Goal: Task Accomplishment & Management: Manage account settings

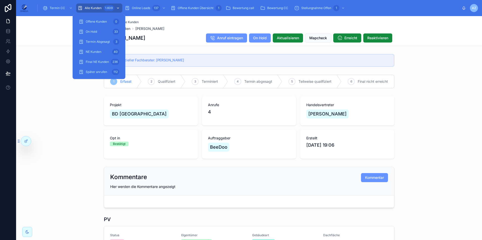
scroll to position [139, 0]
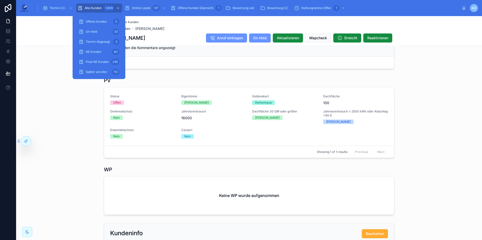
drag, startPoint x: 0, startPoint y: 0, endPoint x: 99, endPoint y: 4, distance: 99.4
click at [99, 4] on div "Alle Kunden 1.609" at bounding box center [99, 8] width 43 height 8
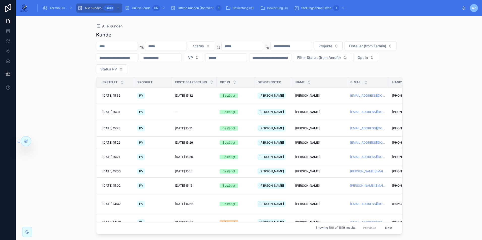
click at [129, 46] on input "text" at bounding box center [116, 46] width 41 height 7
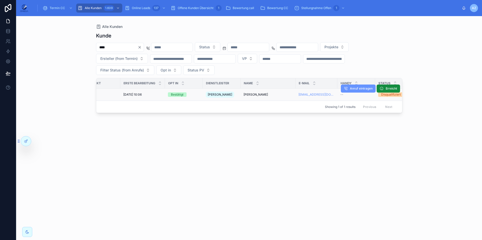
scroll to position [0, 25]
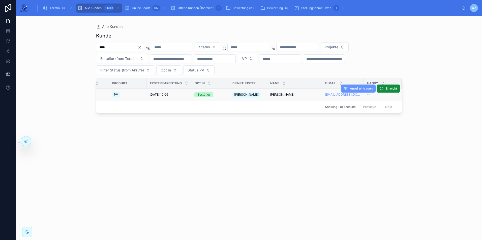
type input "****"
click at [277, 95] on span "[PERSON_NAME]" at bounding box center [282, 95] width 24 height 4
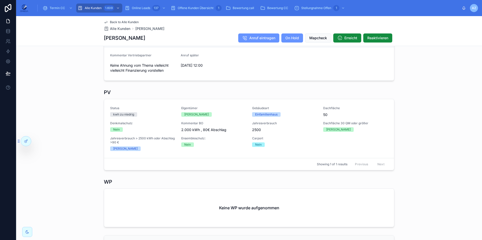
scroll to position [148, 0]
click at [370, 130] on button "Bearbeiten" at bounding box center [381, 130] width 22 height 8
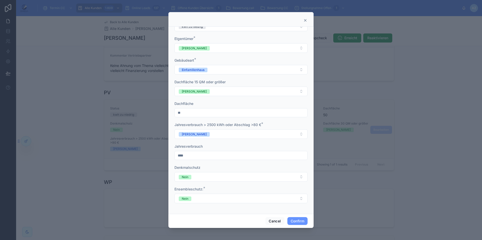
scroll to position [0, 0]
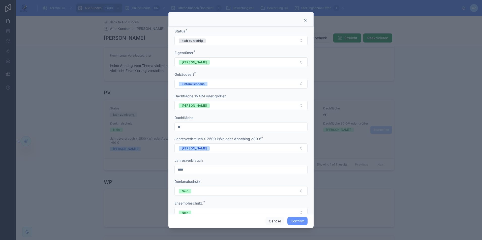
click at [305, 21] on icon at bounding box center [305, 20] width 4 height 4
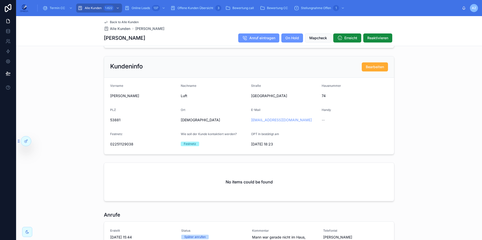
scroll to position [328, 0]
click at [469, 67] on div "Kundeninfo Bearbeiten Vorname [PERSON_NAME] Nachname [GEOGRAPHIC_DATA] 74 PLZ 5…" at bounding box center [249, 105] width 466 height 103
click at [467, 103] on div "Kundeninfo Bearbeiten Vorname [PERSON_NAME] Nachname [GEOGRAPHIC_DATA] 74 PLZ 5…" at bounding box center [249, 105] width 466 height 103
drag, startPoint x: 130, startPoint y: 144, endPoint x: 106, endPoint y: 145, distance: 23.7
click at [106, 145] on form "Vorname [PERSON_NAME] Nachname [GEOGRAPHIC_DATA] 74 PLZ 53881 Ort [GEOGRAPHIC_D…" at bounding box center [249, 116] width 290 height 77
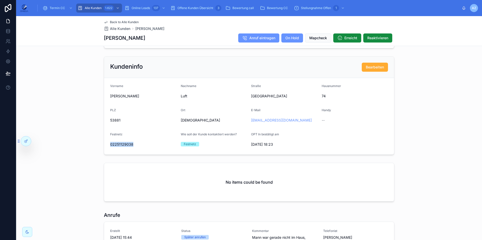
copy span "02251129038"
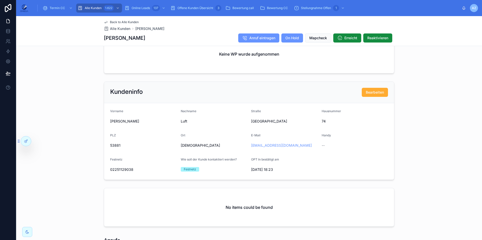
click at [466, 88] on div "Kundeninfo Bearbeiten Vorname [PERSON_NAME] Nachname [GEOGRAPHIC_DATA] 74 PLZ 5…" at bounding box center [249, 131] width 466 height 103
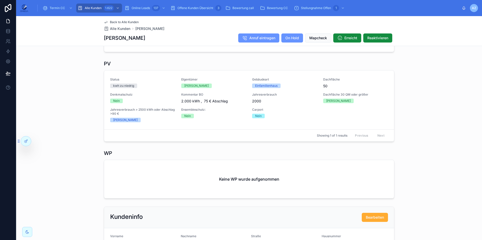
scroll to position [176, 0]
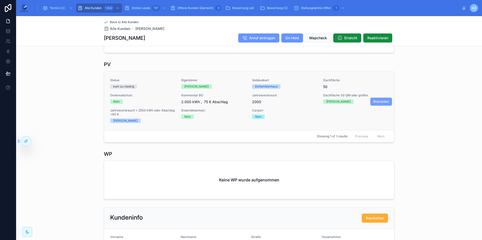
click at [374, 99] on button "Bearbeiten" at bounding box center [381, 102] width 22 height 8
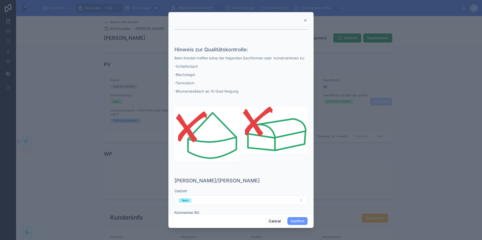
scroll to position [233, 0]
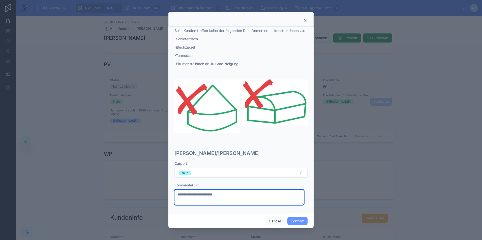
click at [204, 194] on textarea "**********" at bounding box center [238, 197] width 129 height 15
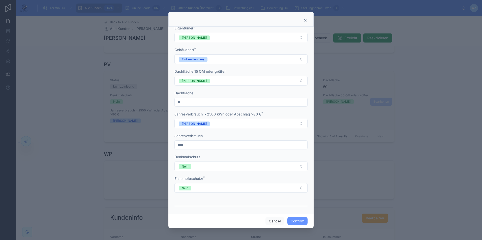
scroll to position [0, 0]
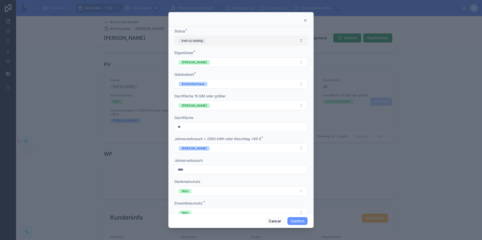
type textarea "**********"
click at [201, 40] on div "kwh zu niedrig" at bounding box center [192, 41] width 21 height 5
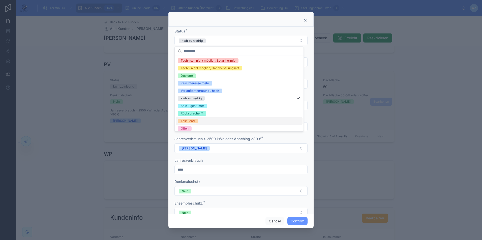
scroll to position [40, 0]
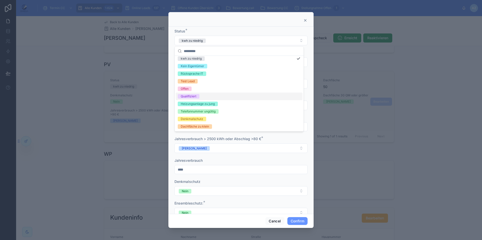
click at [199, 97] on span "Qualifiziert" at bounding box center [189, 96] width 22 height 5
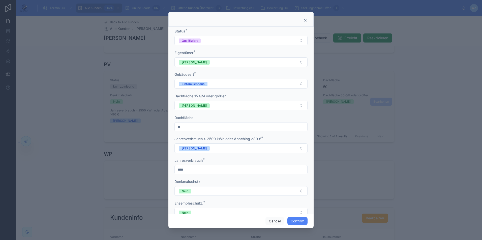
click at [304, 219] on button "Confirm" at bounding box center [297, 222] width 20 height 8
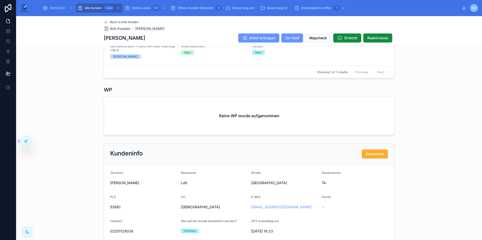
scroll to position [39, 0]
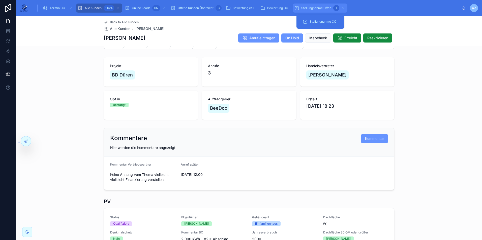
click at [318, 10] on div "Stellungnahme Offen 1" at bounding box center [320, 8] width 52 height 8
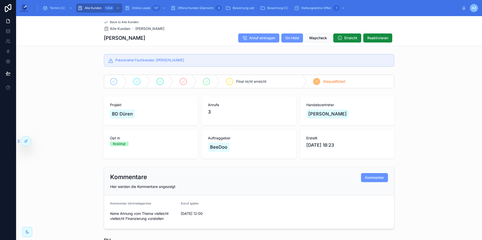
drag, startPoint x: 139, startPoint y: 37, endPoint x: 101, endPoint y: 37, distance: 38.1
click at [101, 37] on div "Back to Alle Kunden Alle Kunden [PERSON_NAME] [PERSON_NAME] Anruf eintragen On …" at bounding box center [249, 31] width 466 height 30
copy h1 "[PERSON_NAME]"
click at [373, 39] on span "Reaktivieren" at bounding box center [377, 38] width 21 height 5
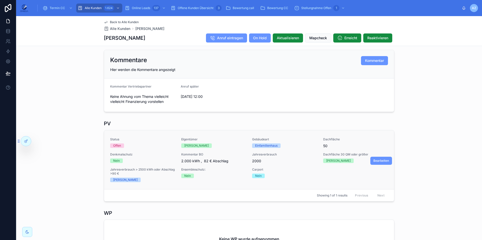
scroll to position [126, 0]
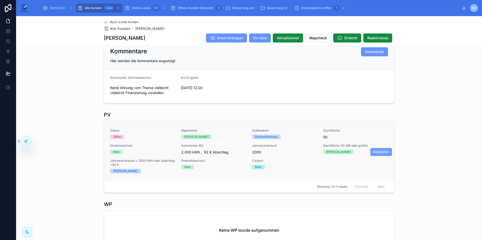
click at [379, 154] on span "Bearbeiten" at bounding box center [381, 152] width 16 height 4
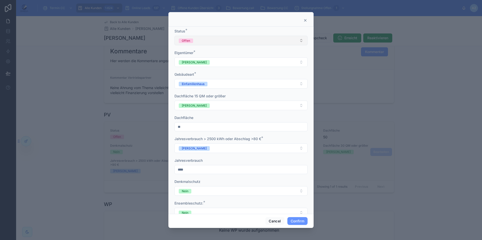
click at [219, 42] on button "Offen" at bounding box center [240, 41] width 133 height 10
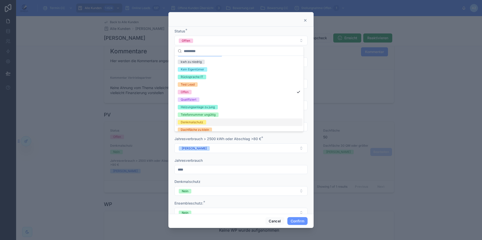
scroll to position [40, 0]
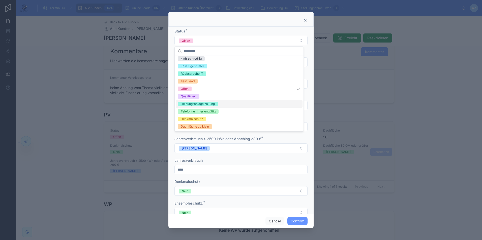
click at [201, 98] on div "Qualifiziert" at bounding box center [239, 97] width 127 height 8
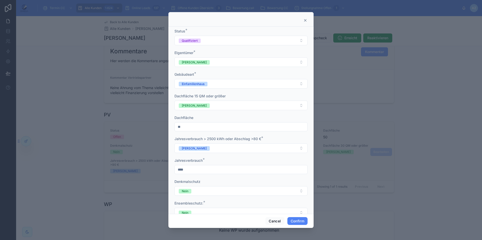
click at [296, 218] on button "Confirm" at bounding box center [297, 222] width 20 height 8
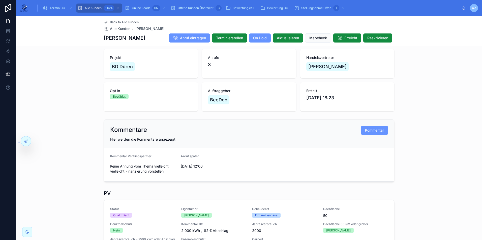
scroll to position [0, 0]
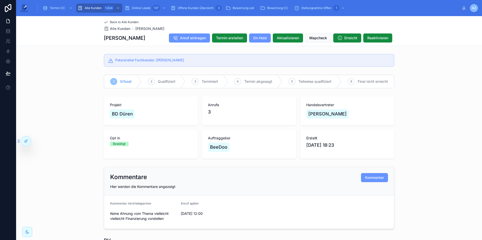
click at [118, 21] on span "Back to Alle Kunden" at bounding box center [124, 22] width 29 height 4
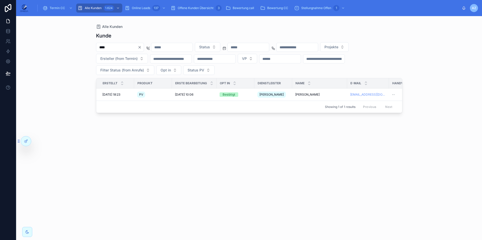
click at [290, 70] on div "**** Status Projekte Ersteller (from Termin) VP Filter Status (from Anrufe) Opt…" at bounding box center [249, 58] width 306 height 33
click at [142, 48] on icon "Clear" at bounding box center [140, 47] width 4 height 4
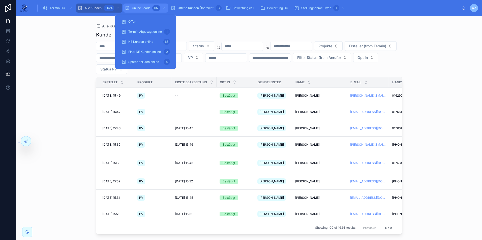
click at [156, 7] on div "137" at bounding box center [156, 8] width 8 height 6
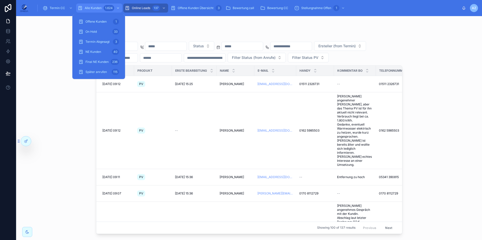
click at [104, 12] on div "1.624" at bounding box center [112, 8] width 17 height 8
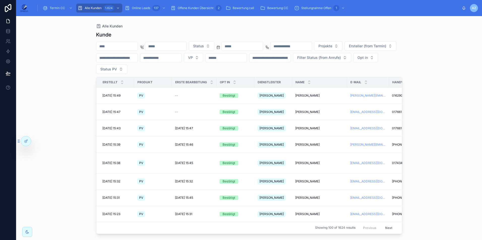
click at [128, 48] on input "text" at bounding box center [116, 46] width 41 height 7
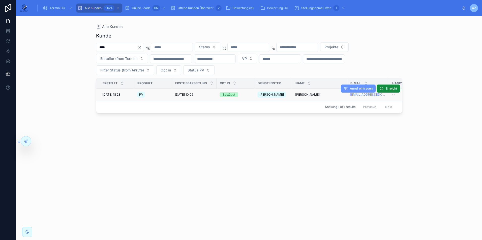
type input "****"
click at [301, 94] on span "[PERSON_NAME]" at bounding box center [307, 95] width 24 height 4
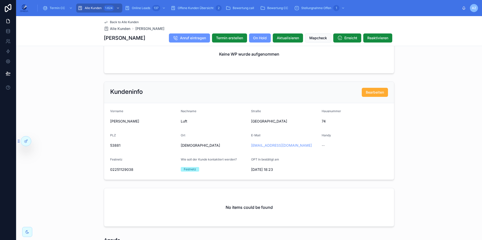
scroll to position [471, 0]
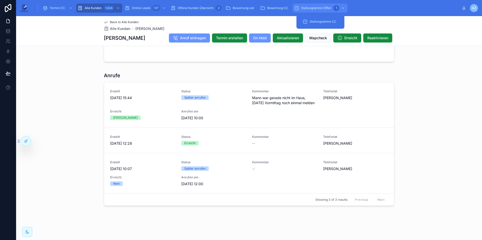
click at [319, 9] on span "Stellungnahme Offen" at bounding box center [316, 8] width 30 height 4
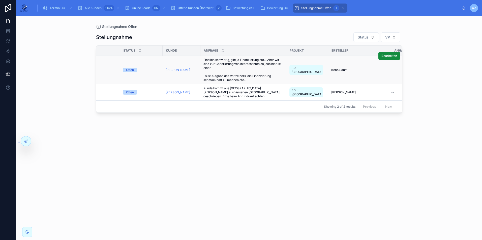
scroll to position [0, 29]
click at [167, 69] on span "[PERSON_NAME]" at bounding box center [177, 70] width 24 height 4
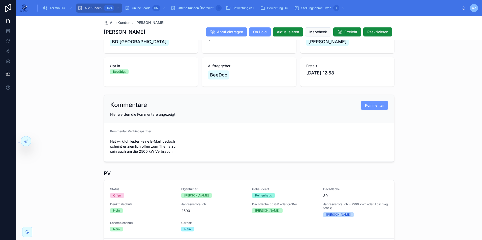
scroll to position [61, 0]
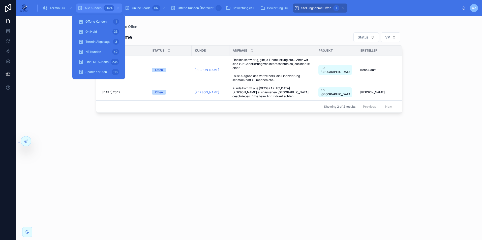
click at [100, 10] on span "Alle Kunden" at bounding box center [93, 8] width 17 height 4
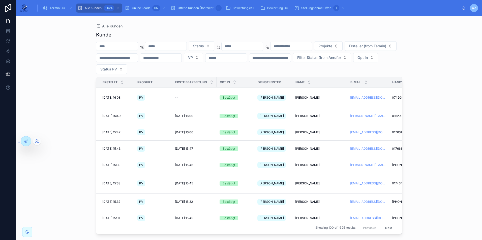
click at [37, 143] on div at bounding box center [37, 141] width 8 height 8
click at [38, 141] on icon at bounding box center [37, 141] width 4 height 4
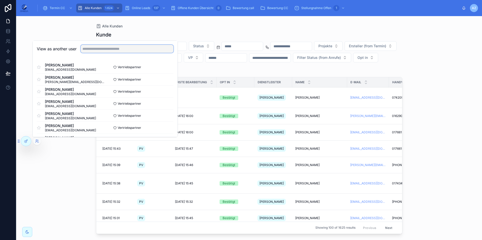
click at [104, 49] on input "text" at bounding box center [127, 49] width 93 height 8
type input "*"
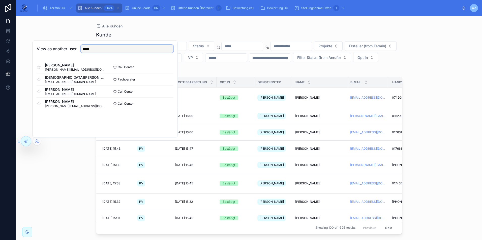
type input "*****"
click at [174, 64] on div "[PERSON_NAME] [EMAIL_ADDRESS][DOMAIN_NAME] Call Center Select [PERSON_NAME] [EM…" at bounding box center [105, 85] width 145 height 56
click at [165, 91] on button "Select" at bounding box center [166, 91] width 13 height 7
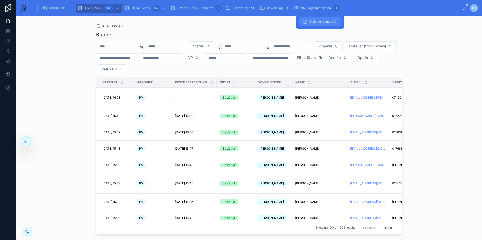
click at [327, 20] on span "Stellungnahme CC" at bounding box center [322, 22] width 27 height 4
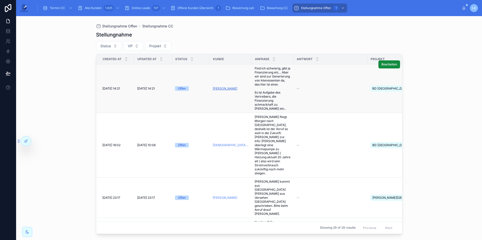
click at [227, 91] on span "[PERSON_NAME]" at bounding box center [225, 89] width 24 height 4
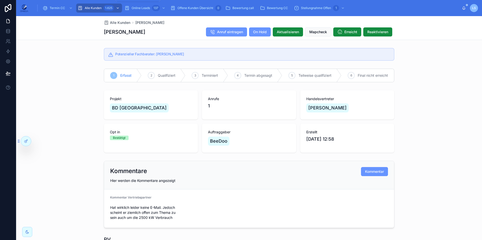
drag, startPoint x: 100, startPoint y: 7, endPoint x: 117, endPoint y: 5, distance: 18.1
click at [100, 7] on span "Alle Kunden" at bounding box center [93, 8] width 17 height 4
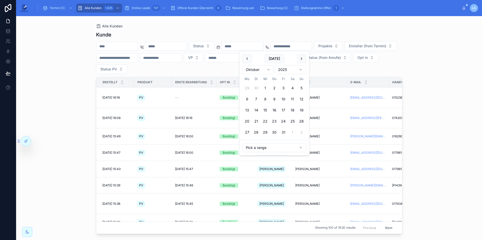
click at [263, 45] on input "text" at bounding box center [242, 46] width 41 height 7
click at [247, 99] on button "6" at bounding box center [247, 99] width 9 height 9
type input "**********"
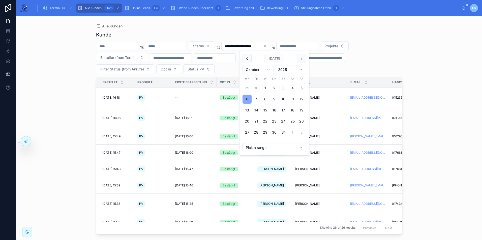
click at [248, 102] on button "6" at bounding box center [247, 99] width 9 height 9
click at [482, 116] on html "**********" at bounding box center [241, 120] width 482 height 240
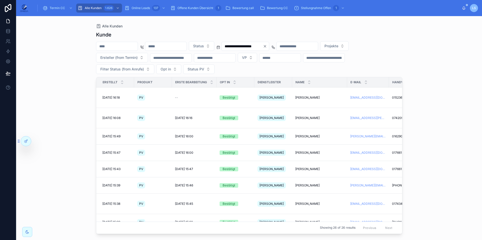
click at [117, 47] on input "text" at bounding box center [116, 46] width 41 height 7
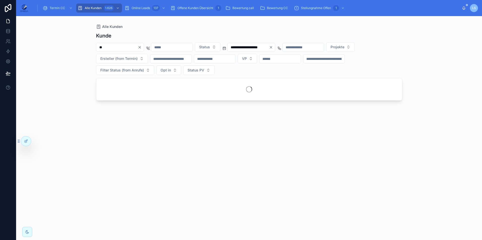
type input "*"
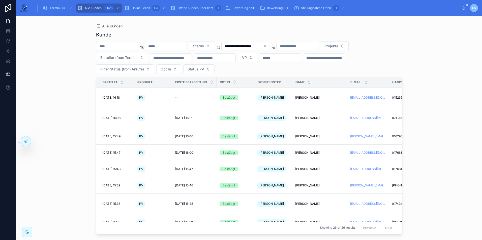
click at [267, 45] on icon "Clear" at bounding box center [265, 46] width 4 height 4
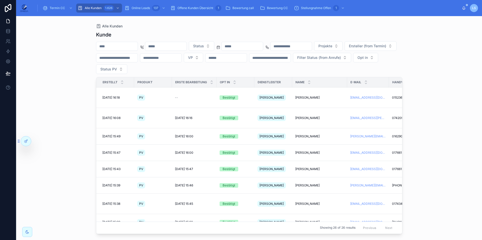
click at [128, 46] on input "text" at bounding box center [116, 46] width 41 height 7
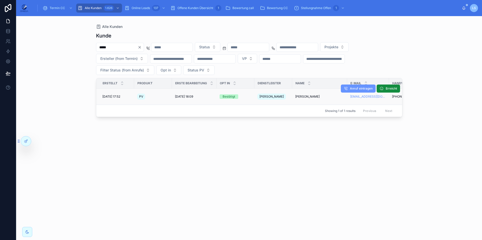
type input "*****"
click at [300, 95] on span "Rinas Andreas" at bounding box center [307, 97] width 24 height 4
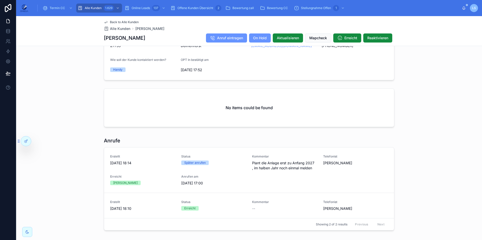
scroll to position [440, 0]
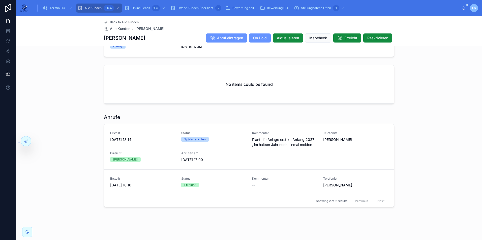
click at [58, 186] on div "Anrufe Erstellt 2.10.2025 18:14 Status Später anrufen Kommentar Plant die Anlag…" at bounding box center [249, 161] width 466 height 98
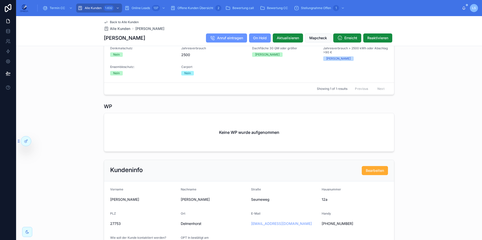
scroll to position [214, 0]
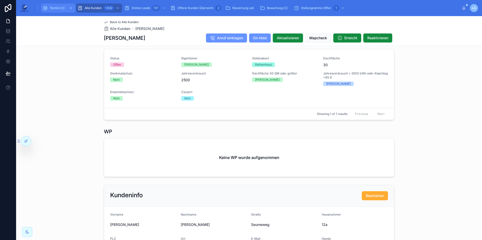
click at [58, 9] on span "Termin CC" at bounding box center [57, 8] width 15 height 4
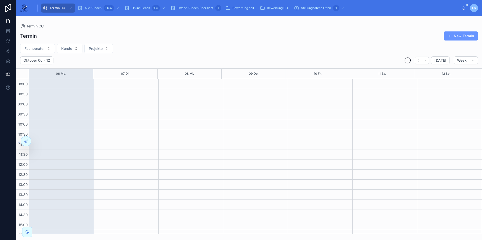
scroll to position [107, 0]
click at [41, 48] on span "Fachberater" at bounding box center [34, 48] width 20 height 5
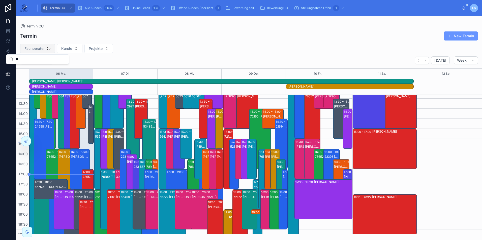
type input "*"
type input "**"
click at [34, 76] on div "Mathias Götte" at bounding box center [37, 77] width 61 height 8
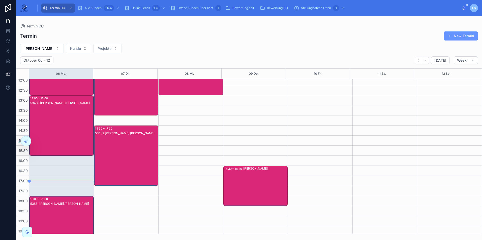
scroll to position [76, 0]
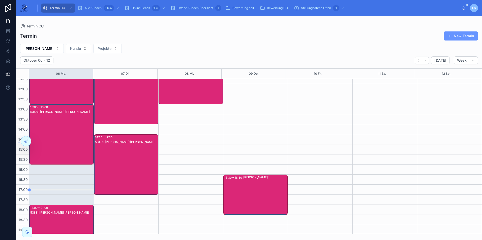
click at [61, 131] on div "53489 Mathias Götte Kunde:Dieter Dismon" at bounding box center [61, 139] width 63 height 59
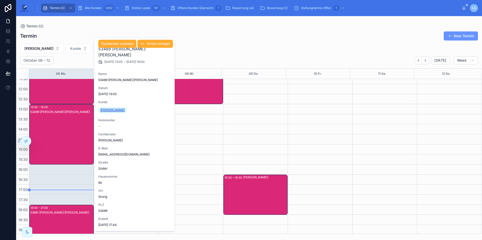
drag, startPoint x: 129, startPoint y: 112, endPoint x: 99, endPoint y: 110, distance: 30.1
click at [99, 110] on div "Dieter Dismon" at bounding box center [134, 110] width 73 height 8
copy span "Dieter Dismon"
click at [124, 110] on div "Dieter Dismon" at bounding box center [113, 110] width 31 height 8
drag, startPoint x: 124, startPoint y: 110, endPoint x: 101, endPoint y: 110, distance: 23.7
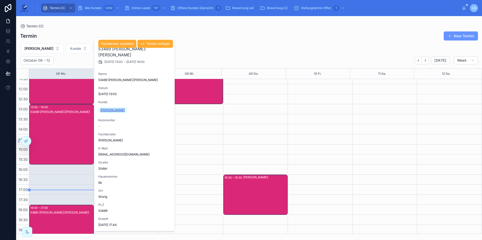
click at [101, 110] on div "Dieter Dismon" at bounding box center [113, 110] width 31 height 8
